Goal: Find specific page/section: Find specific page/section

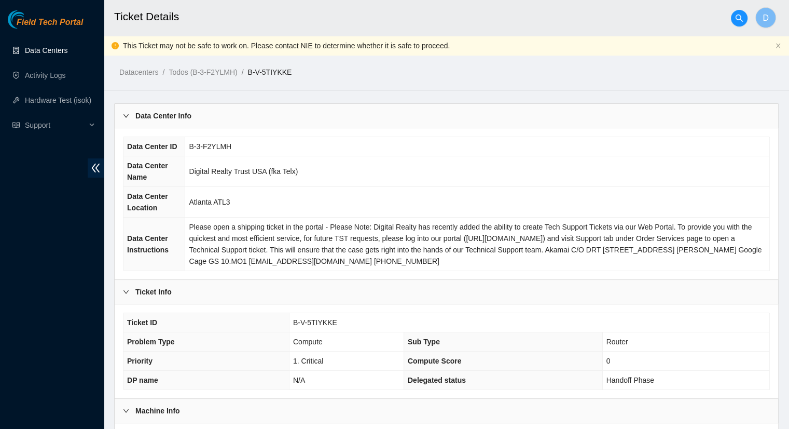
click at [62, 46] on link "Data Centers" at bounding box center [46, 50] width 43 height 8
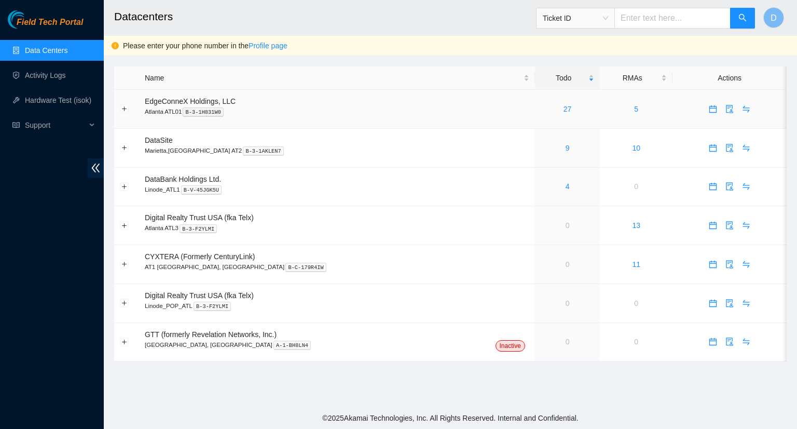
click at [541, 106] on div "27" at bounding box center [567, 108] width 53 height 11
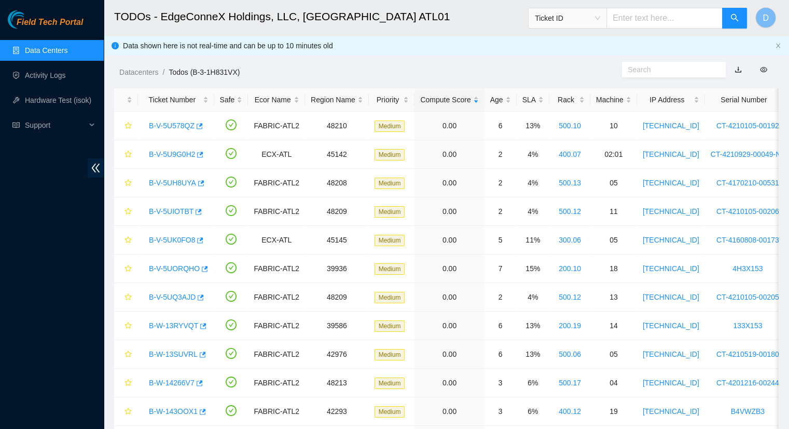
click at [32, 49] on link "Data Centers" at bounding box center [46, 50] width 43 height 8
